Goal: Browse casually: Explore the website without a specific task or goal

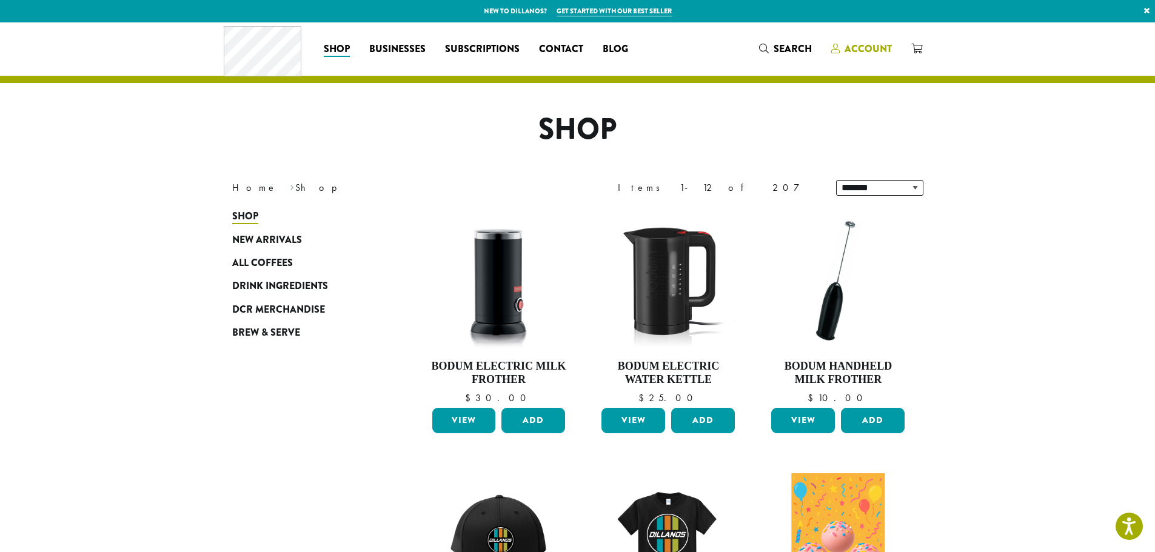
click at [854, 46] on span "Account" at bounding box center [868, 49] width 47 height 14
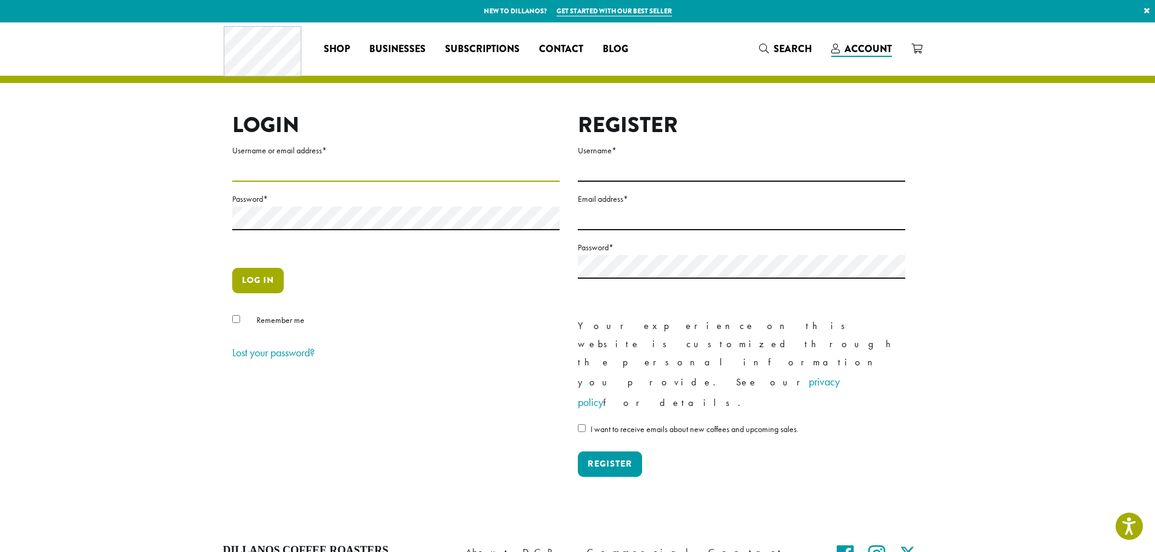
type input "**********"
click at [253, 275] on button "Log in" at bounding box center [258, 280] width 52 height 25
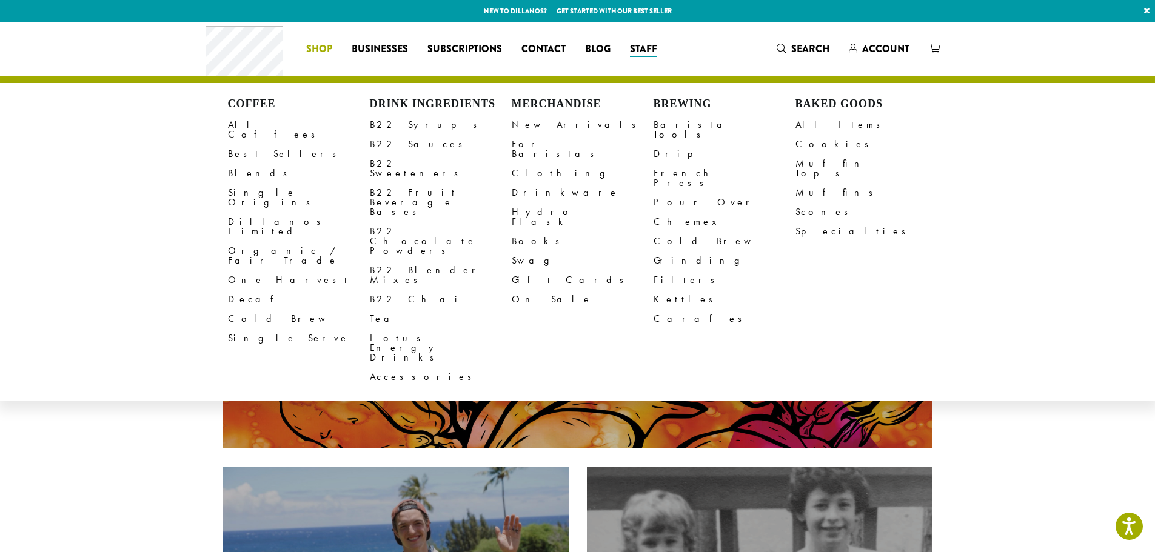
click at [323, 47] on span "Shop" at bounding box center [319, 49] width 26 height 15
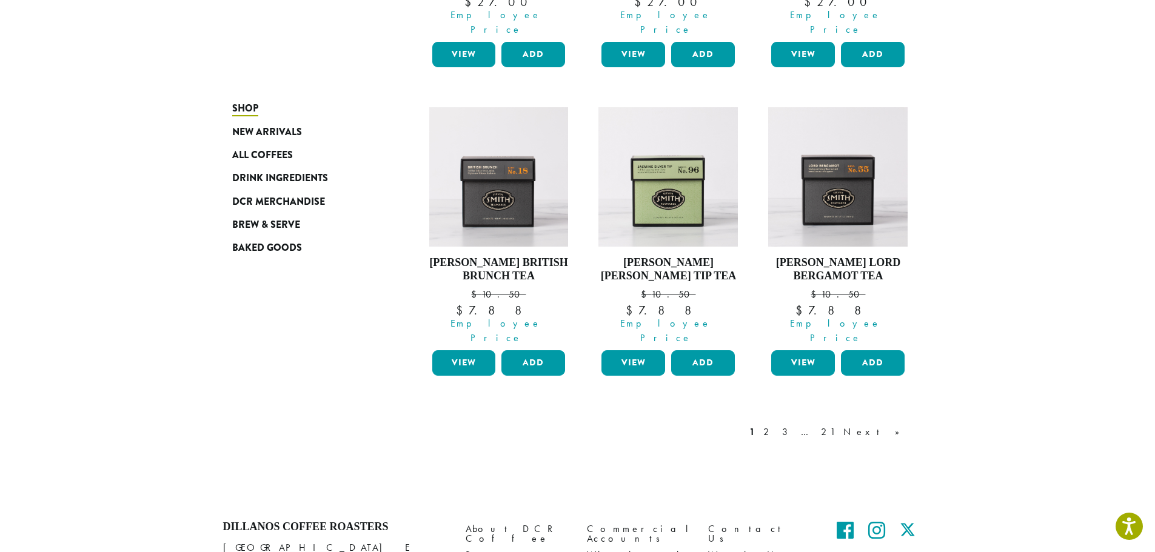
scroll to position [1031, 0]
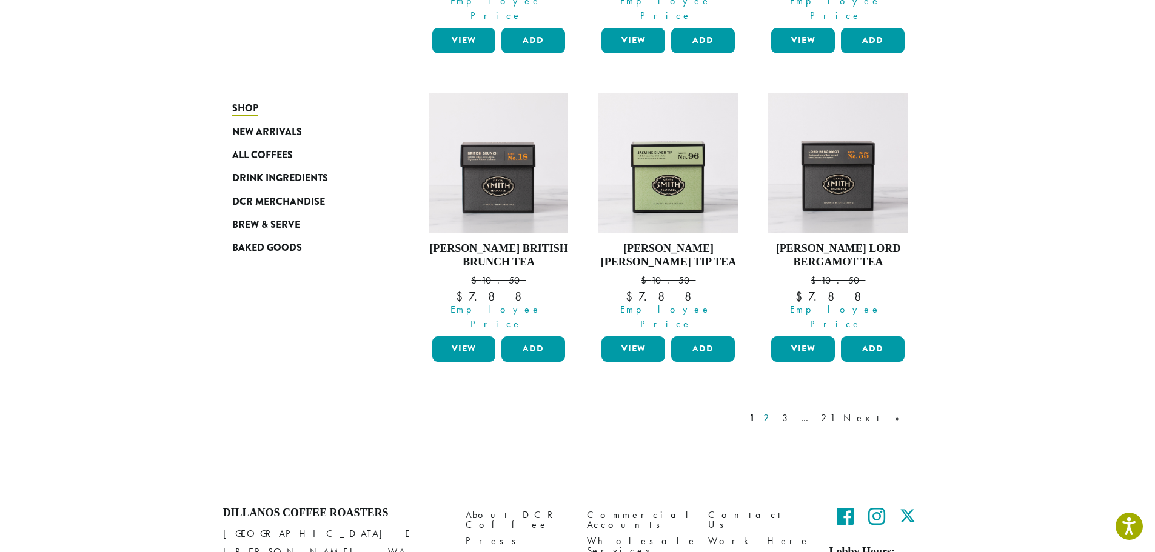
click at [776, 411] on link "2" at bounding box center [768, 418] width 15 height 15
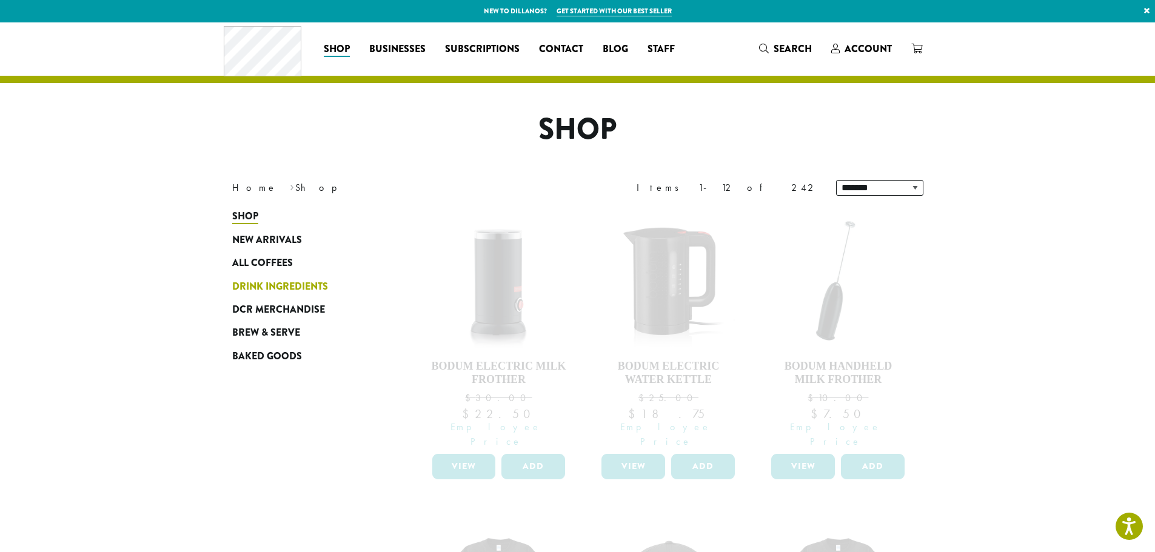
click at [272, 281] on span "Drink Ingredients" at bounding box center [280, 287] width 96 height 15
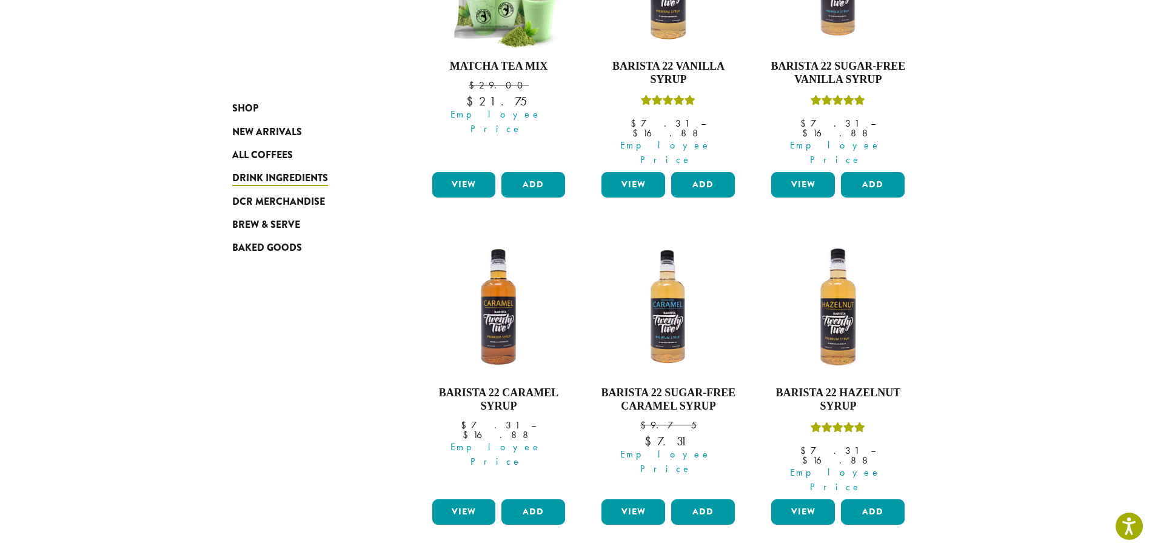
scroll to position [909, 0]
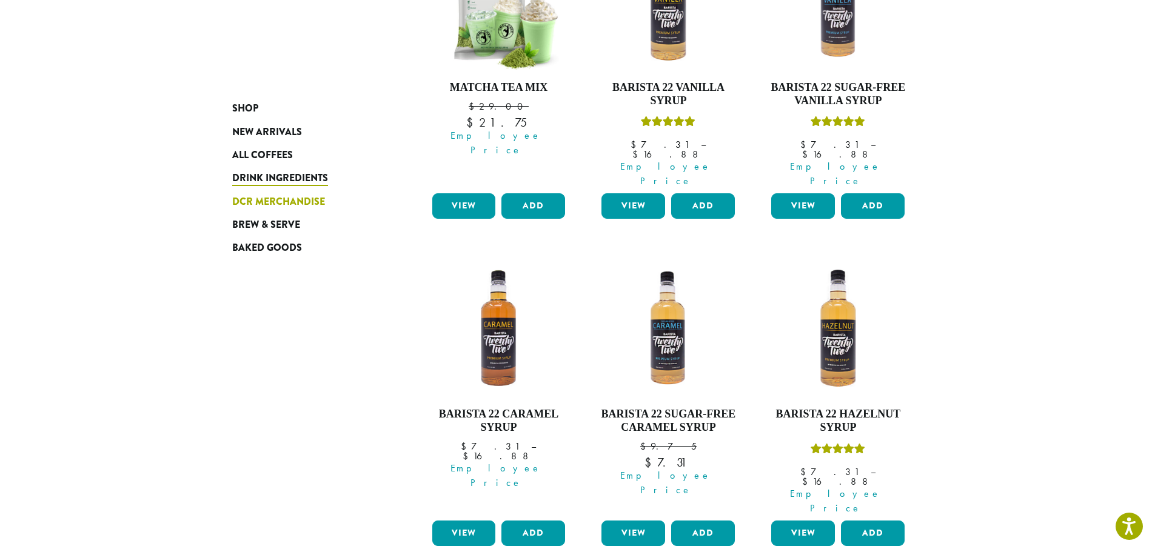
click at [275, 199] on span "DCR Merchandise" at bounding box center [278, 202] width 93 height 15
